Goal: Information Seeking & Learning: Learn about a topic

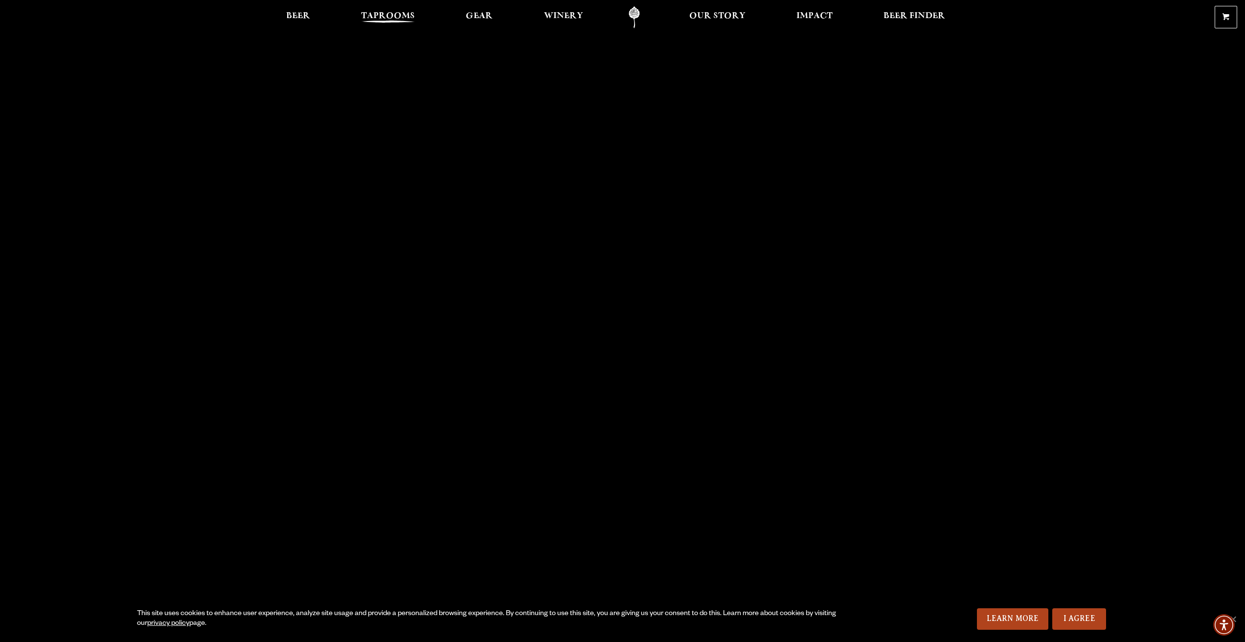
click at [401, 18] on span "Taprooms" at bounding box center [388, 16] width 54 height 8
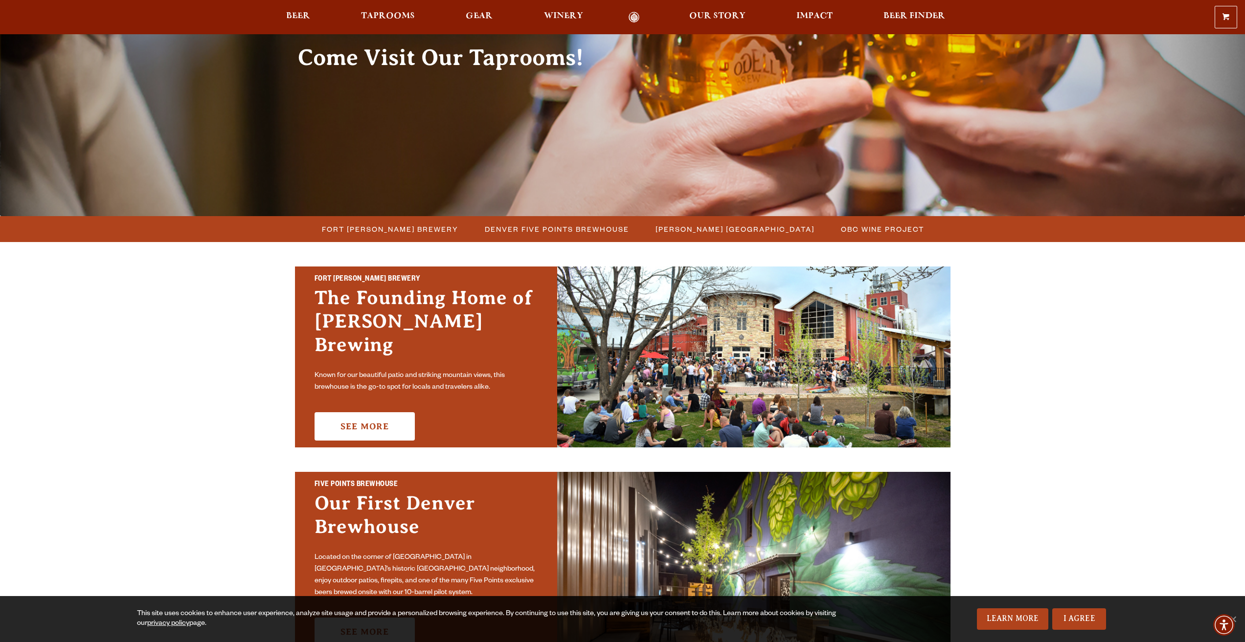
scroll to position [98, 0]
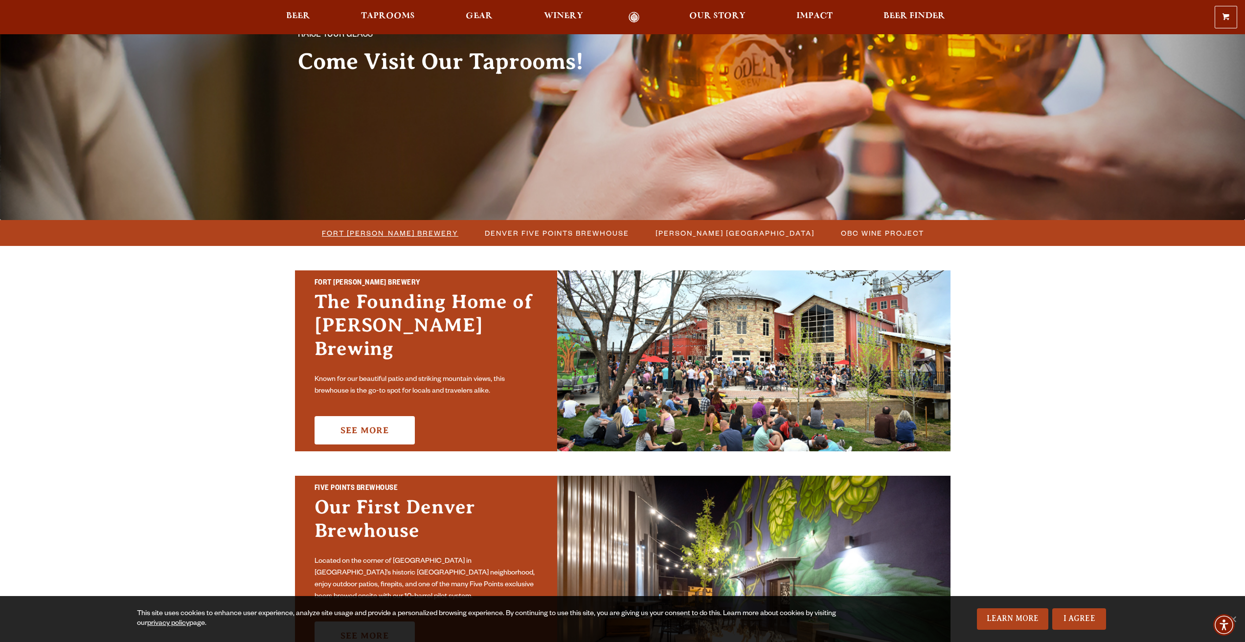
click at [422, 235] on span "Fort [PERSON_NAME] Brewery" at bounding box center [390, 233] width 137 height 14
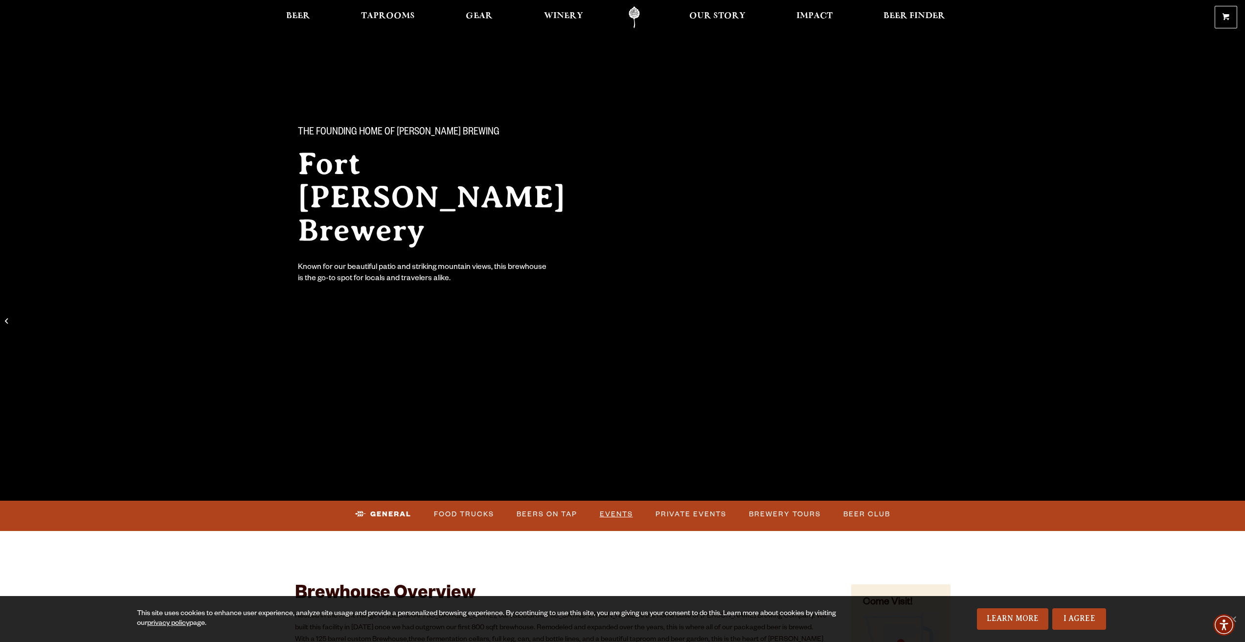
click at [615, 511] on link "Events" at bounding box center [616, 514] width 41 height 23
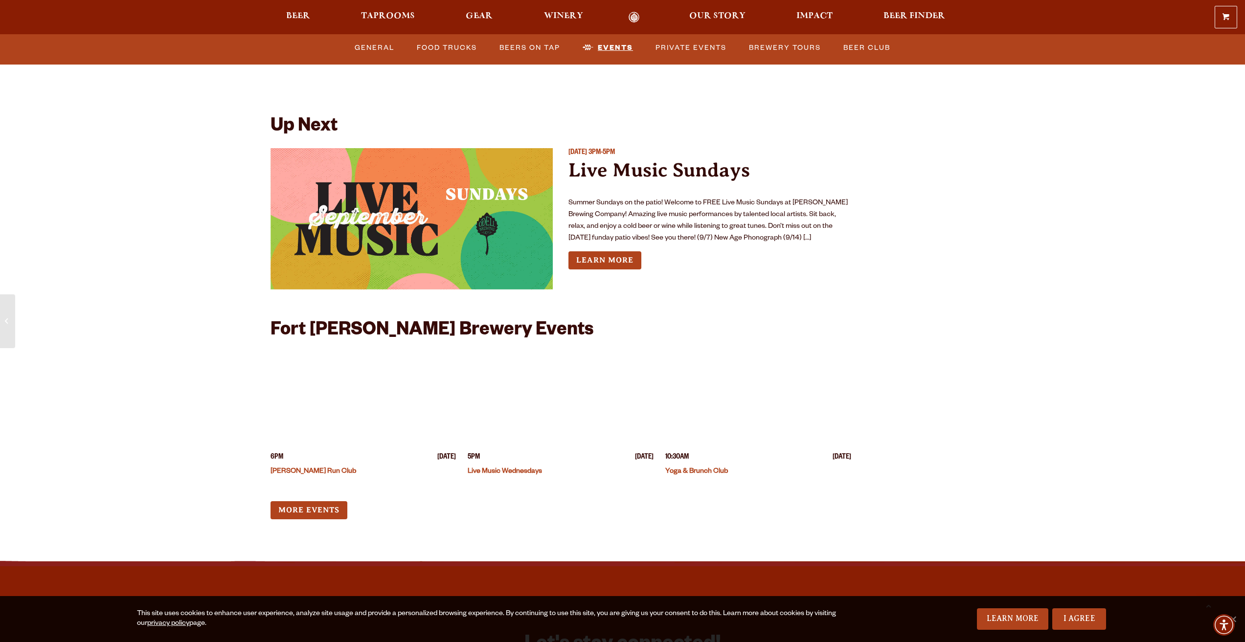
scroll to position [3651, 0]
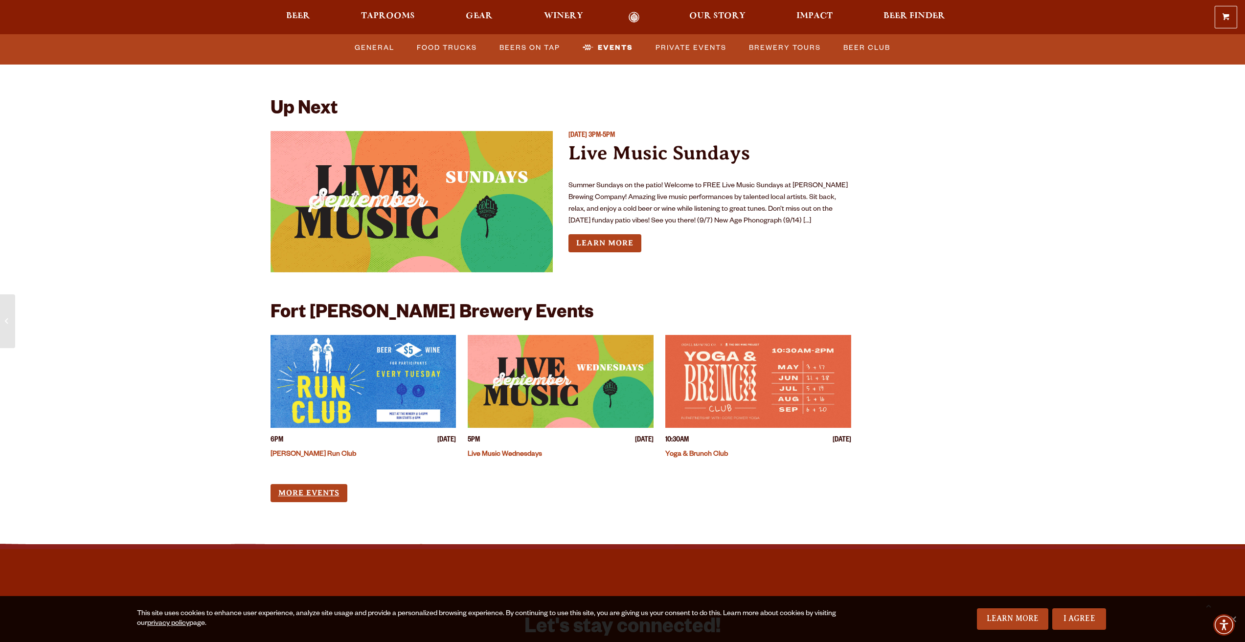
click at [338, 484] on link "More Events" at bounding box center [309, 493] width 77 height 18
